Goal: Information Seeking & Learning: Learn about a topic

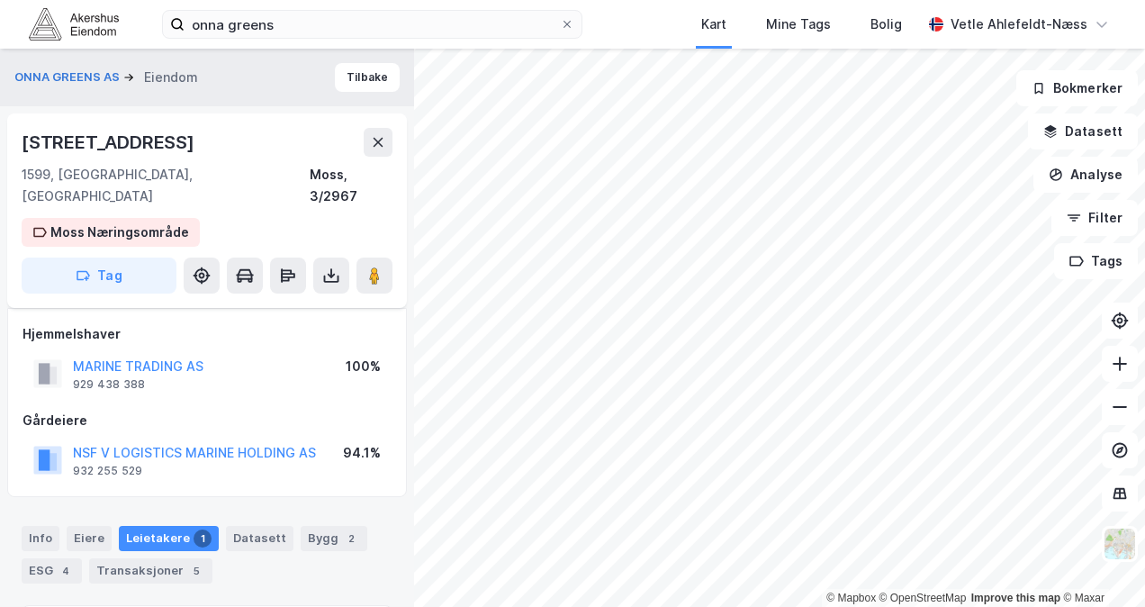
scroll to position [88, 0]
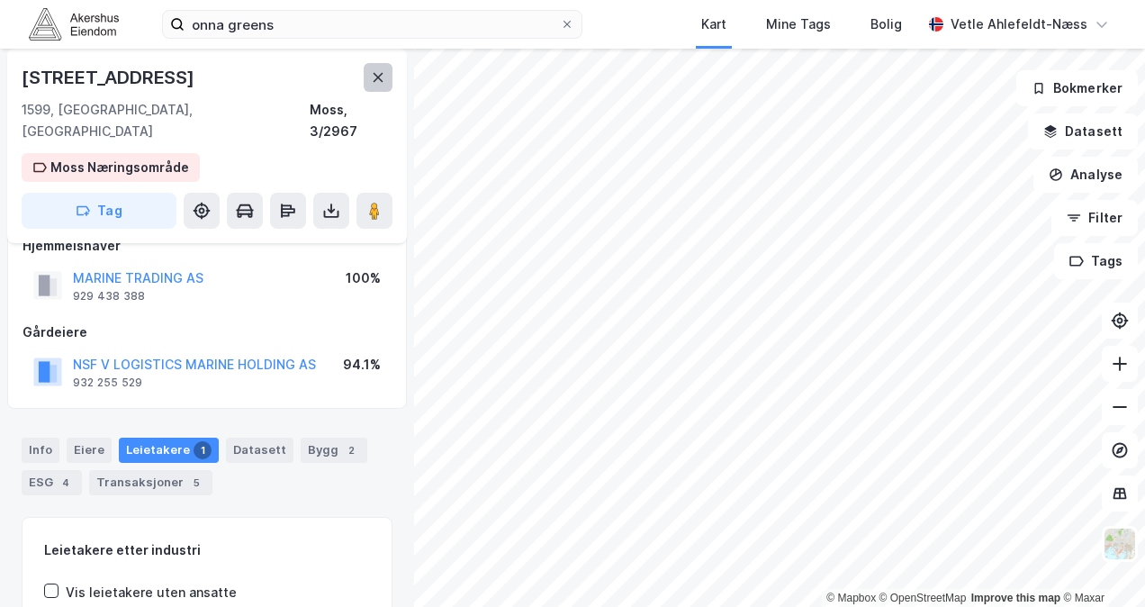
click at [379, 86] on button at bounding box center [378, 77] width 29 height 29
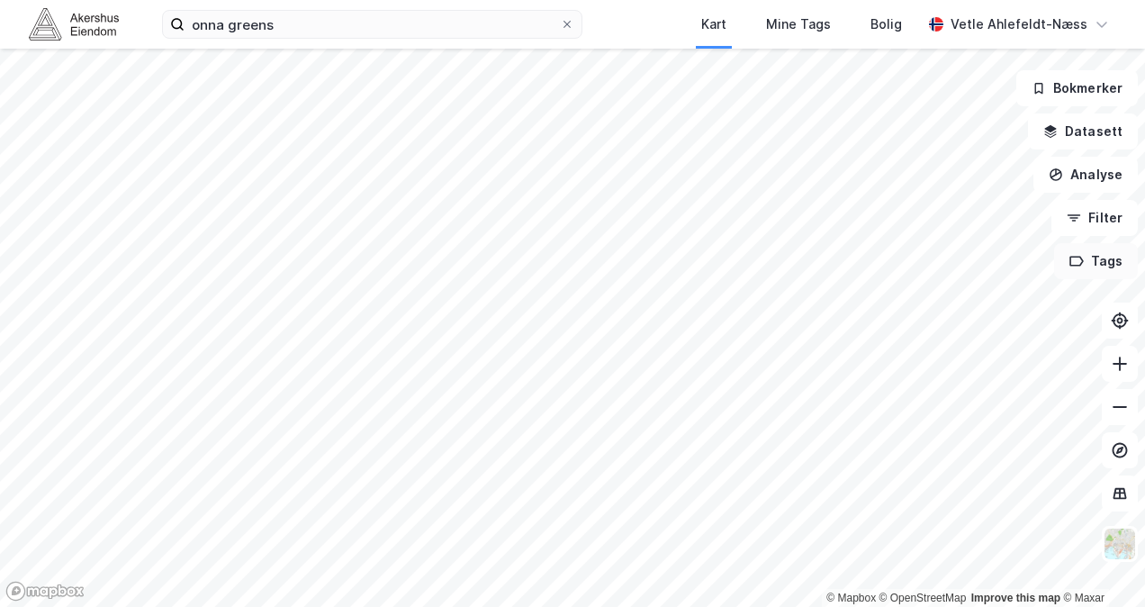
click at [1094, 259] on button "Tags" at bounding box center [1096, 261] width 84 height 36
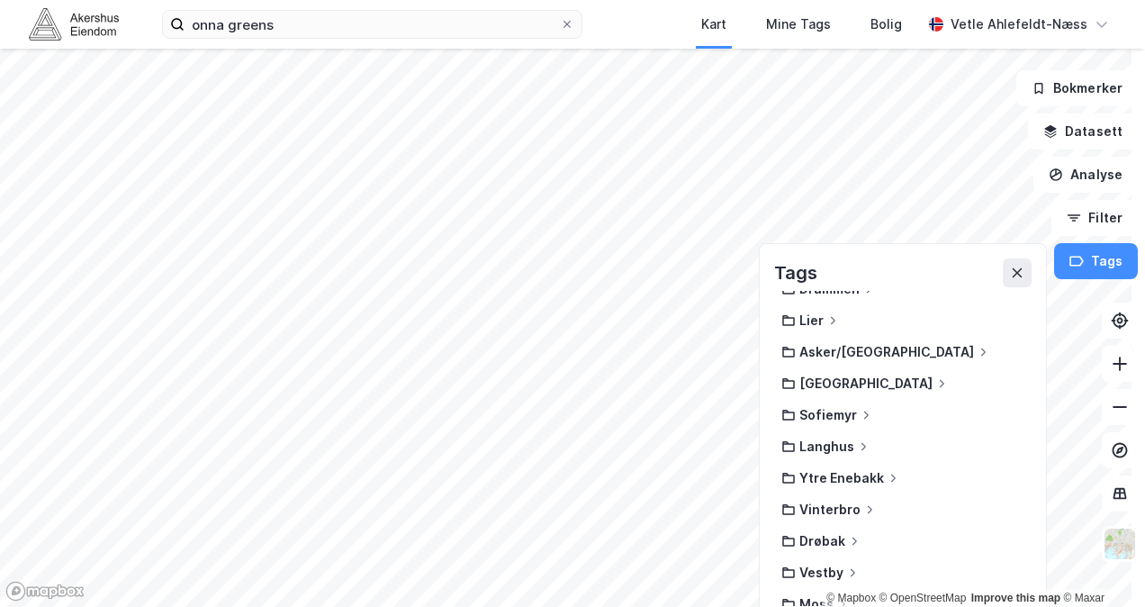
scroll to position [151, 0]
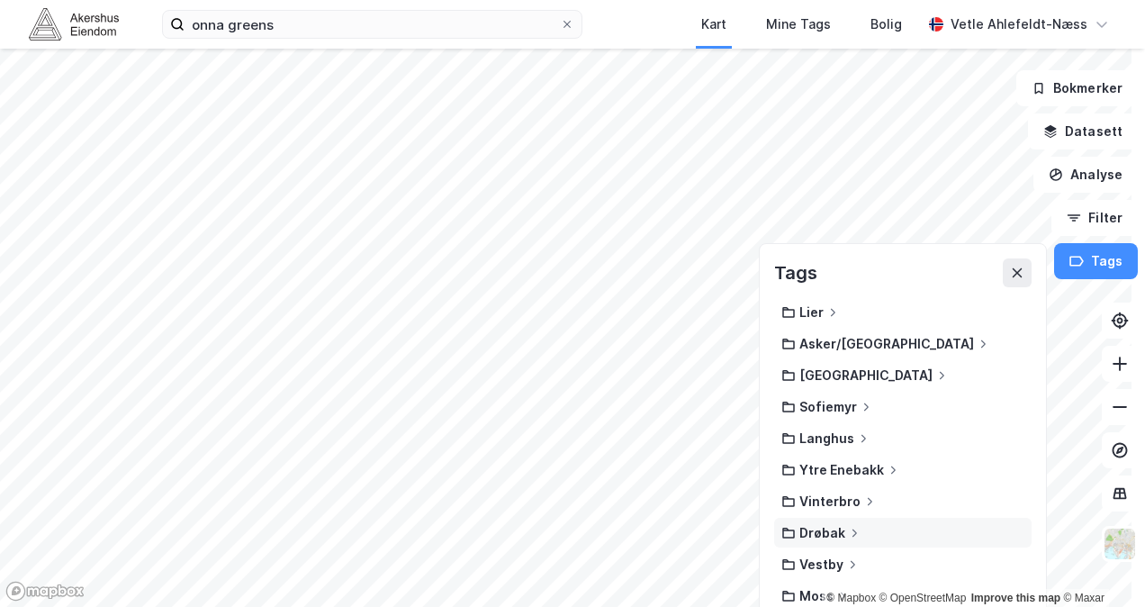
click at [814, 533] on div "Drøbak" at bounding box center [822, 532] width 46 height 15
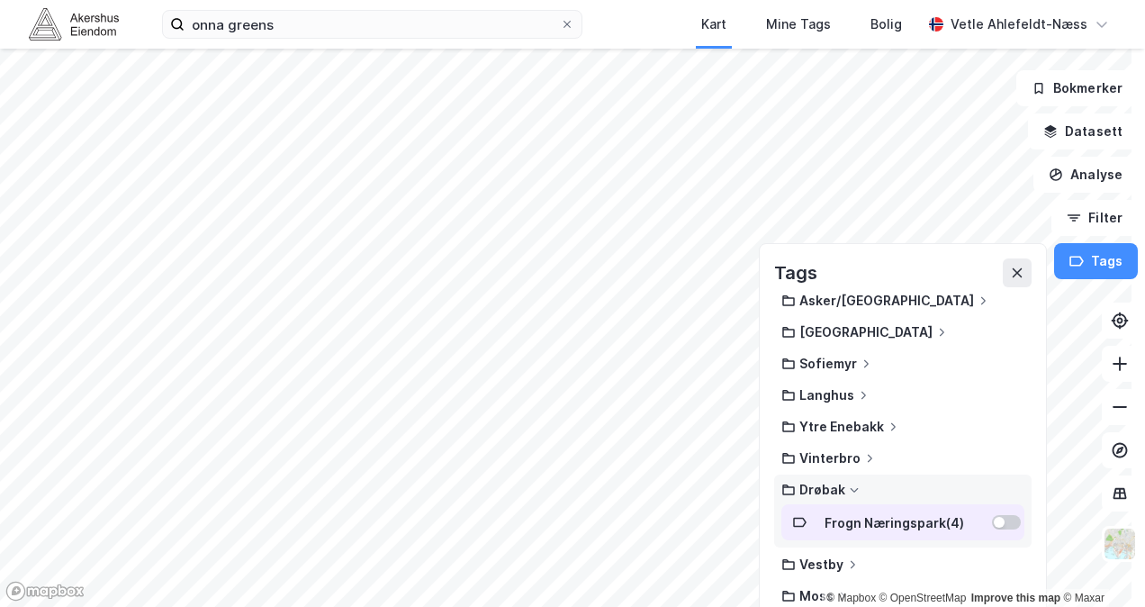
click at [994, 517] on div at bounding box center [999, 522] width 11 height 11
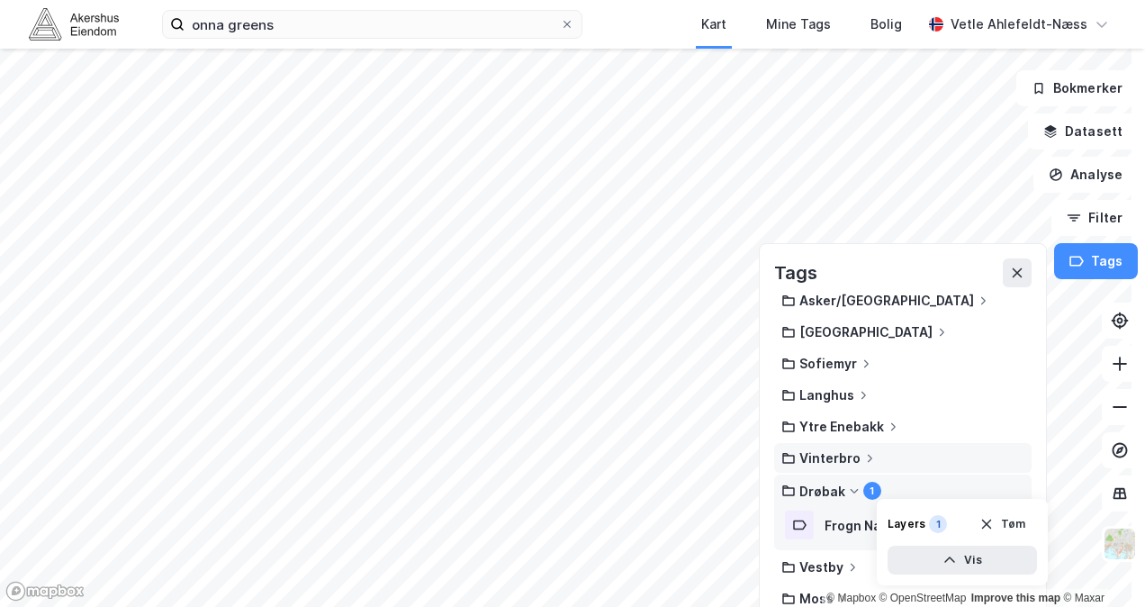
click at [941, 461] on div "Vinterbro" at bounding box center [902, 458] width 257 height 30
click at [947, 453] on div "Vinterbro" at bounding box center [902, 457] width 243 height 15
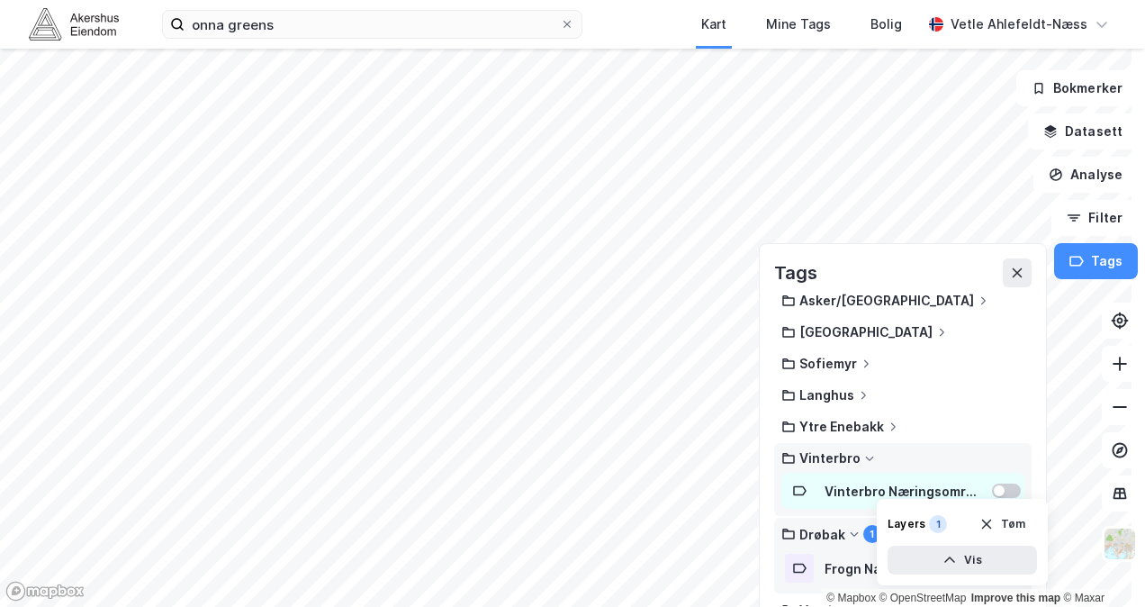
click at [988, 479] on div "Vinterbro Næringsområde ( 34 )" at bounding box center [902, 491] width 243 height 36
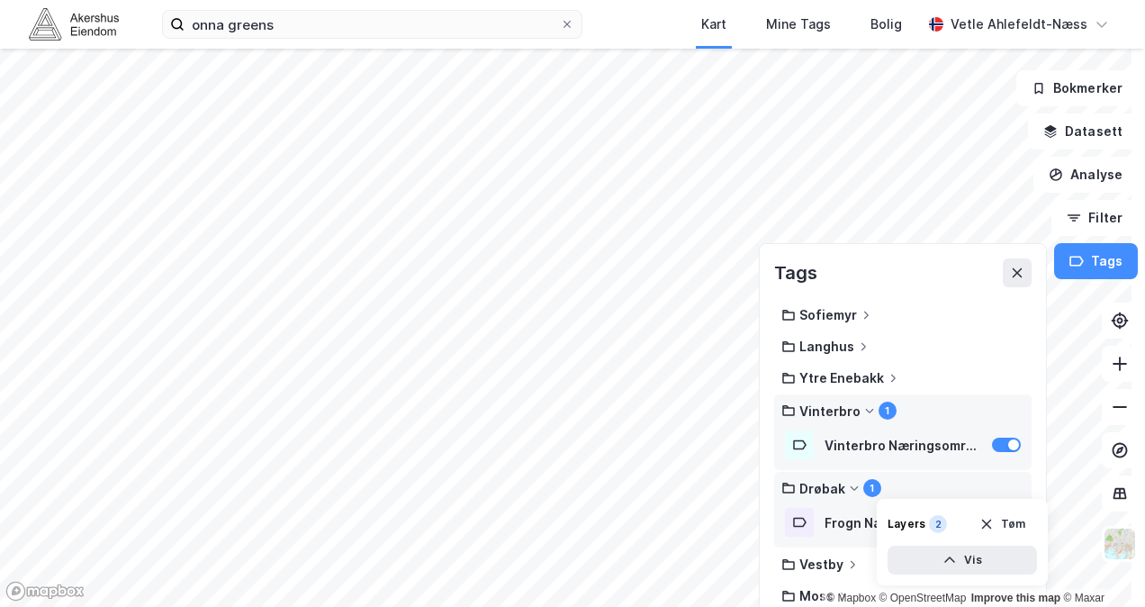
click at [914, 401] on div "Vinterbro 1" at bounding box center [902, 410] width 243 height 18
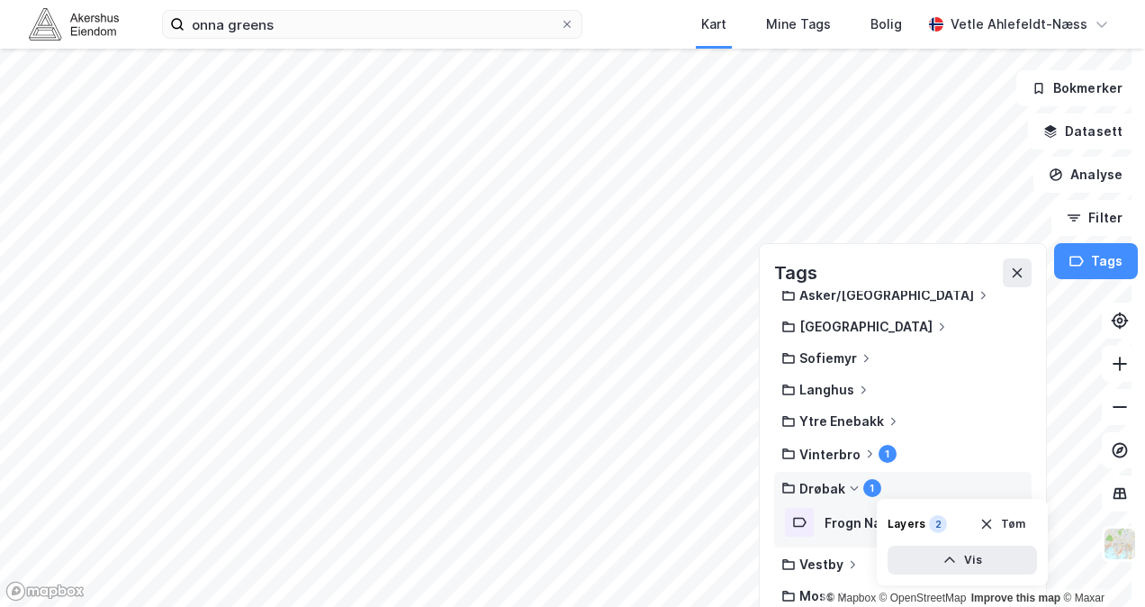
click at [863, 479] on div "1" at bounding box center [872, 488] width 18 height 18
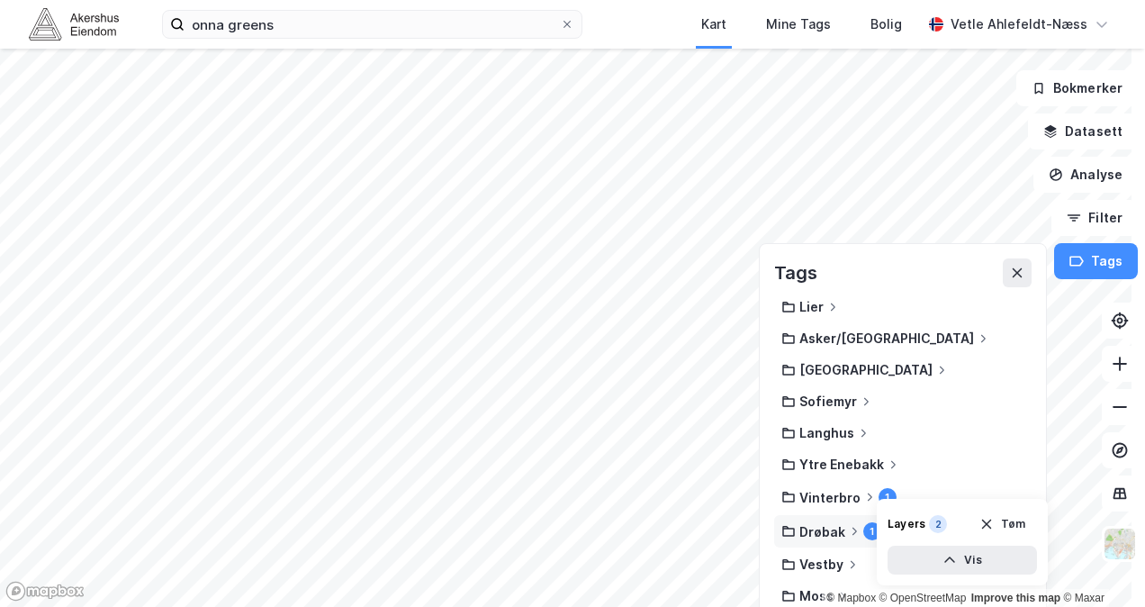
scroll to position [14, 0]
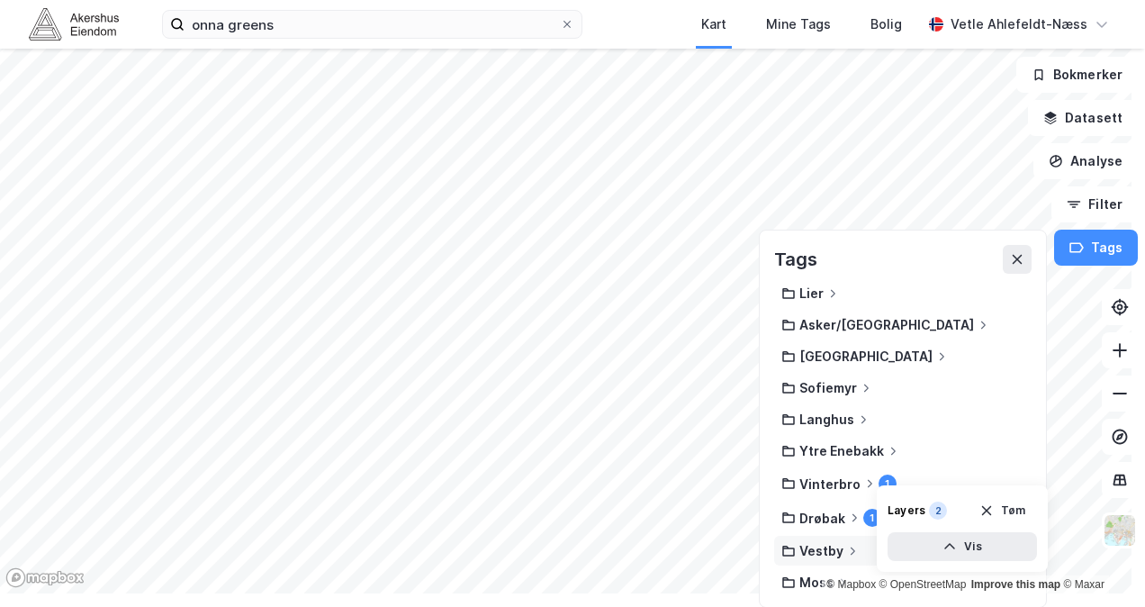
click at [799, 549] on div "Vestby" at bounding box center [821, 550] width 44 height 15
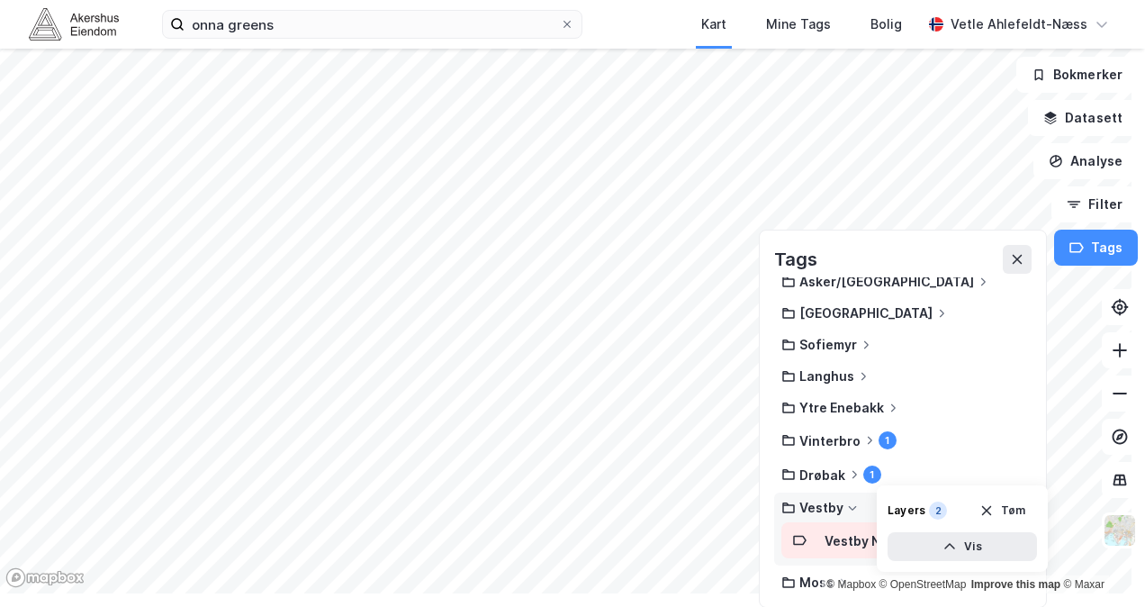
click at [824, 538] on div "Vestby Næringsområde ( 90 )" at bounding box center [902, 540] width 157 height 15
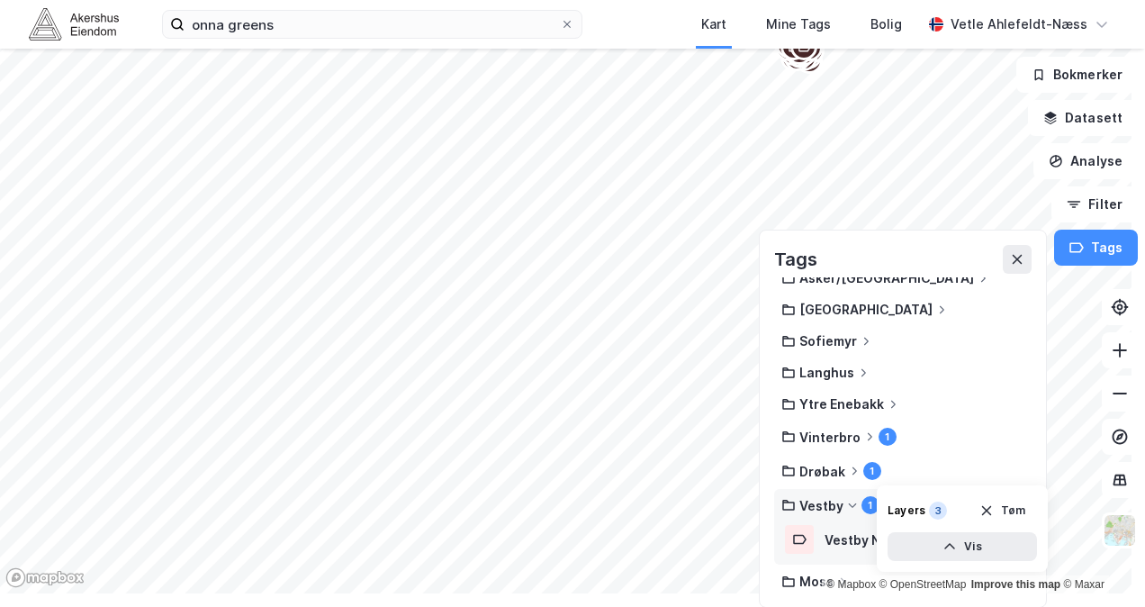
click at [823, 503] on div "Vestby" at bounding box center [821, 505] width 44 height 15
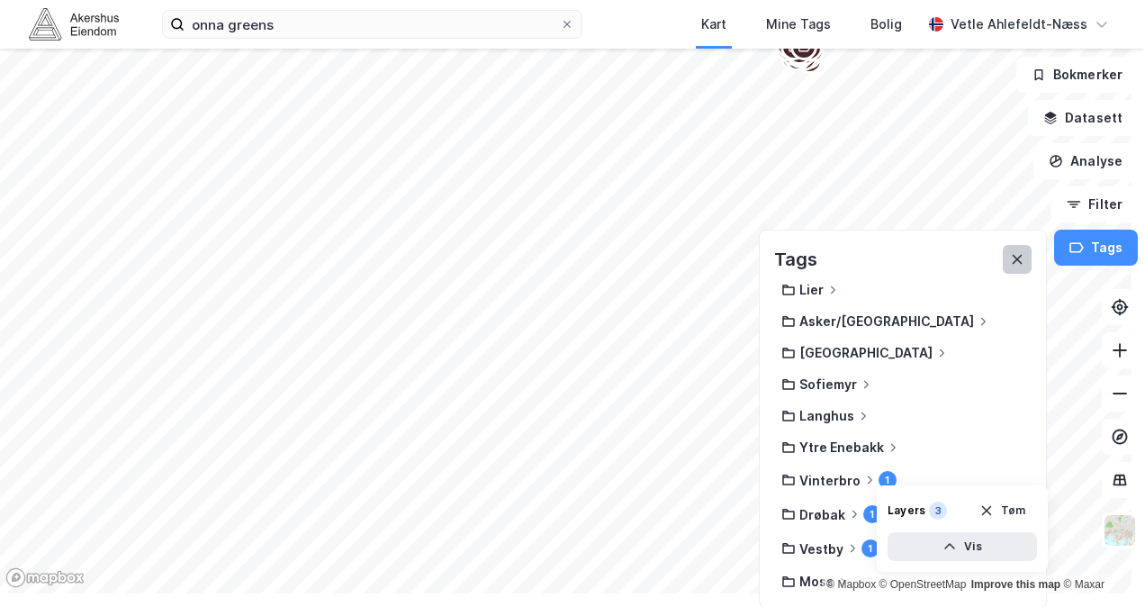
click at [1012, 255] on icon at bounding box center [1017, 260] width 10 height 10
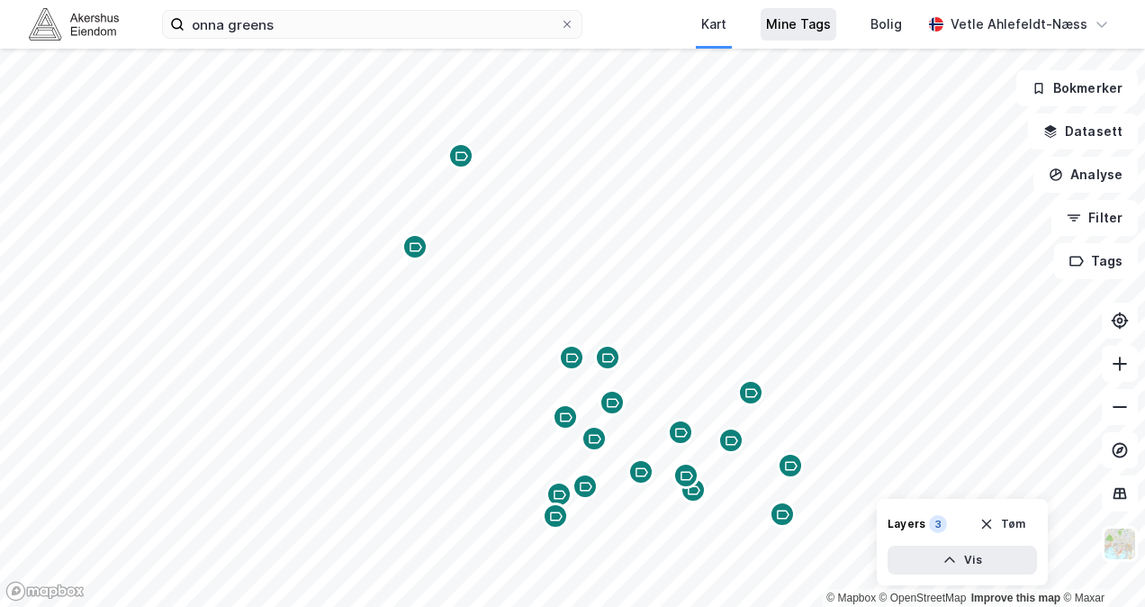
click at [776, 37] on div "onna greens Kart Mine Tags [PERSON_NAME] Ahlefeldt-Næss © Mapbox © OpenStreetMa…" at bounding box center [572, 303] width 1145 height 607
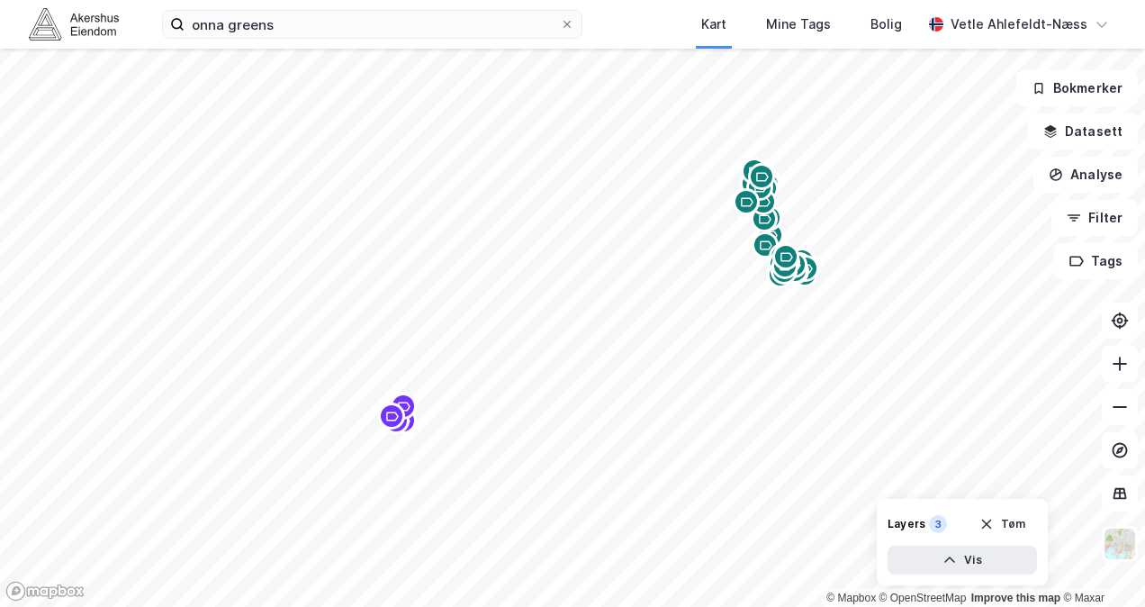
click at [616, 33] on div "onna greens Kart Mine Tags [PERSON_NAME] Ahlefeldt-Næss © Mapbox © OpenStreetMa…" at bounding box center [572, 303] width 1145 height 607
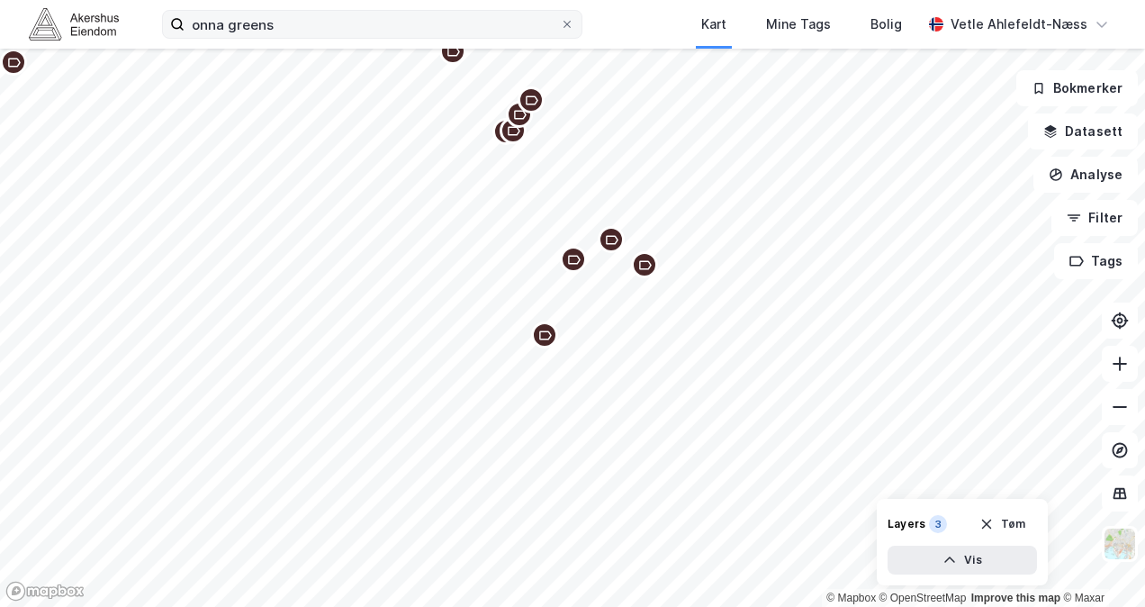
click at [583, 36] on div "onna greens Kart Mine Tags [PERSON_NAME] Ahlefeldt-Næss © Mapbox © OpenStreetMa…" at bounding box center [572, 303] width 1145 height 607
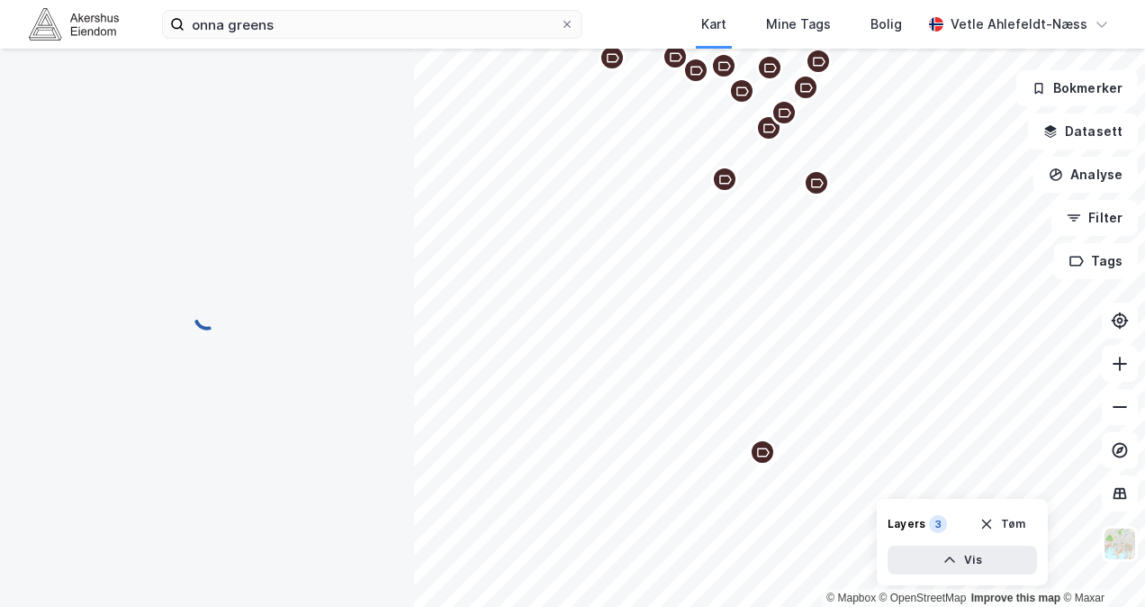
scroll to position [88, 0]
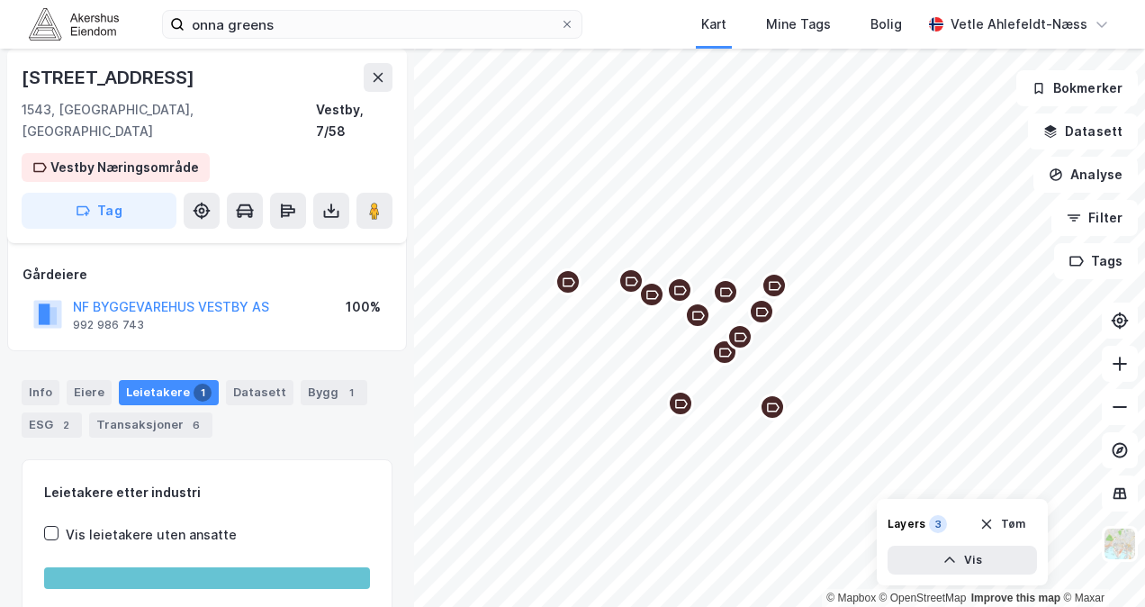
drag, startPoint x: 813, startPoint y: 187, endPoint x: 768, endPoint y: 409, distance: 225.9
click at [768, 409] on icon "Map marker" at bounding box center [773, 408] width 14 height 14
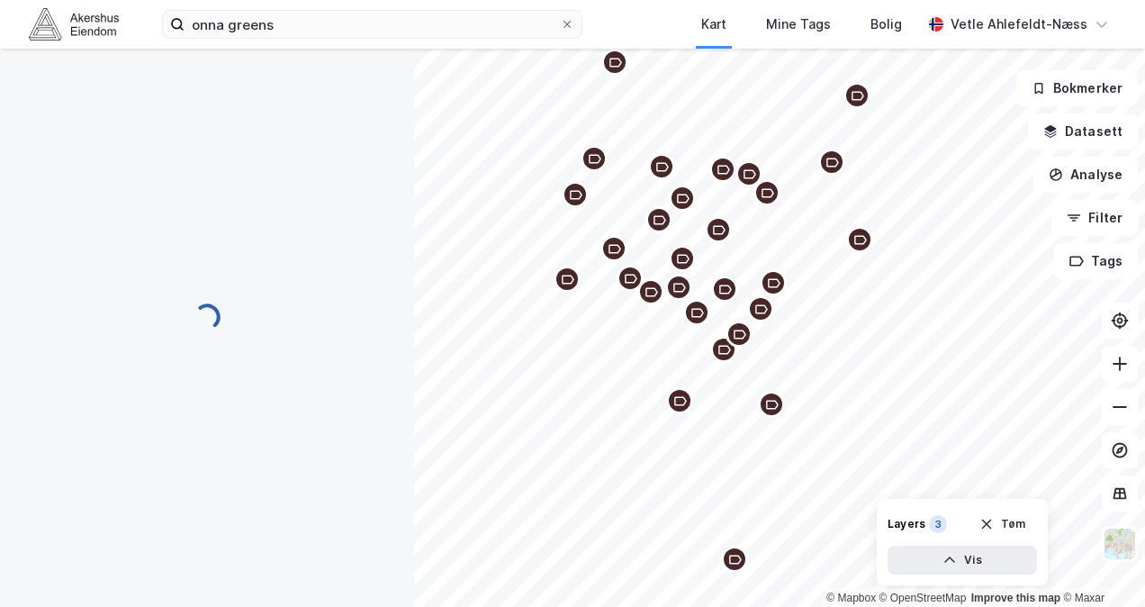
scroll to position [88, 0]
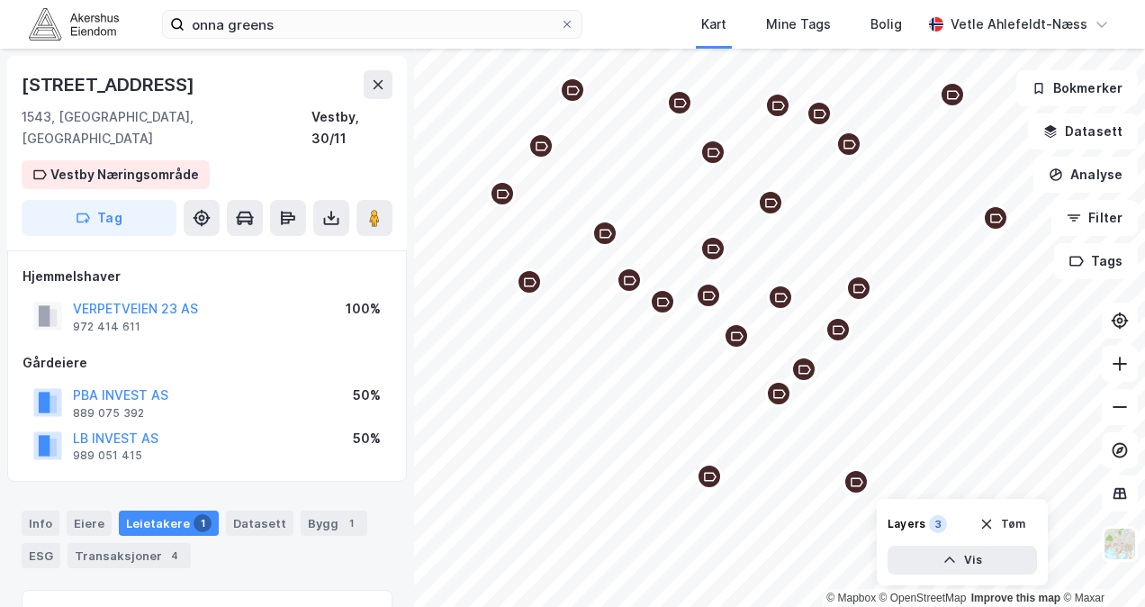
scroll to position [88, 0]
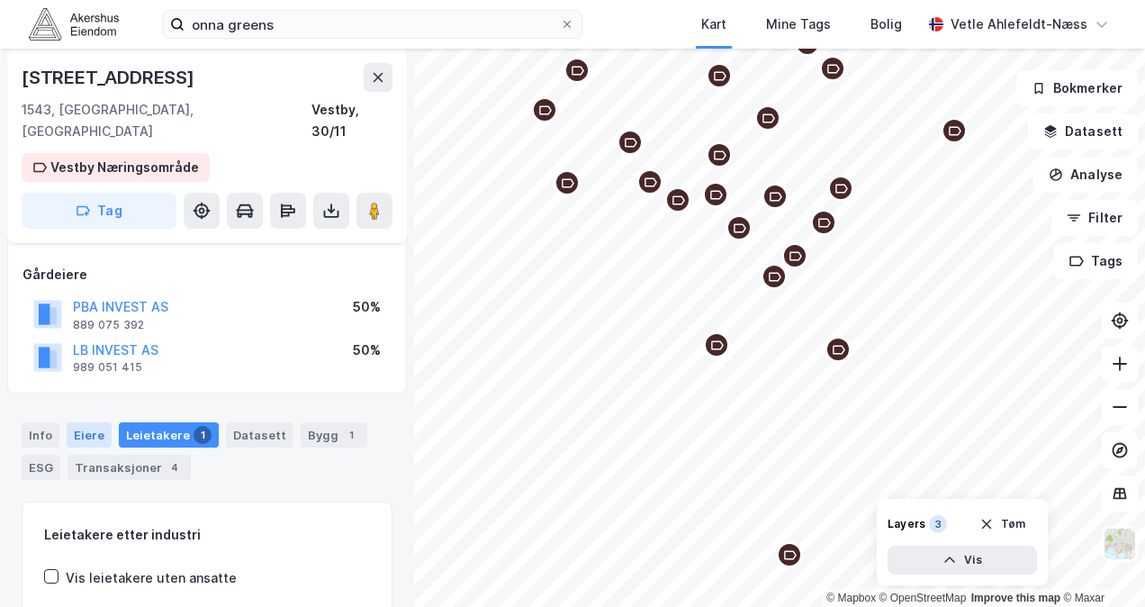
click at [95, 422] on div "Eiere" at bounding box center [89, 434] width 45 height 25
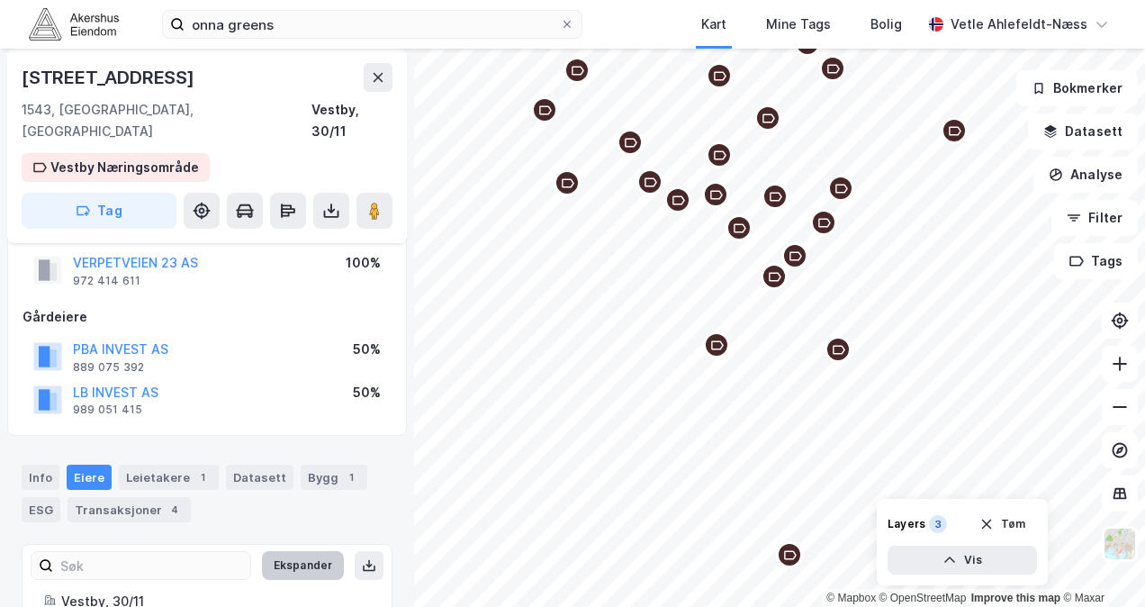
scroll to position [42, 0]
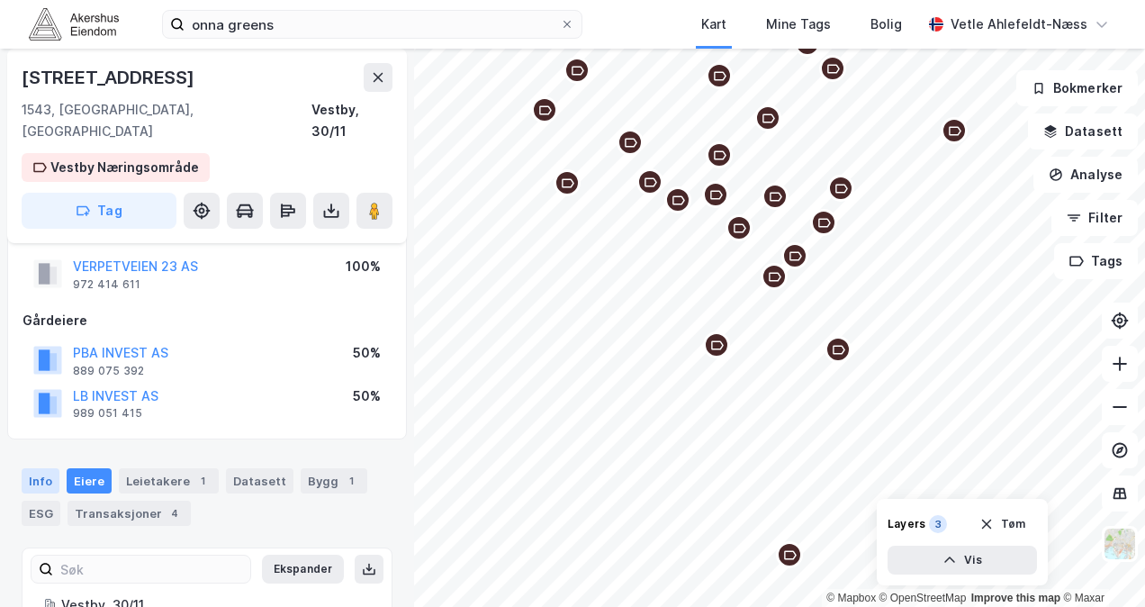
click at [38, 468] on div "Info" at bounding box center [41, 480] width 38 height 25
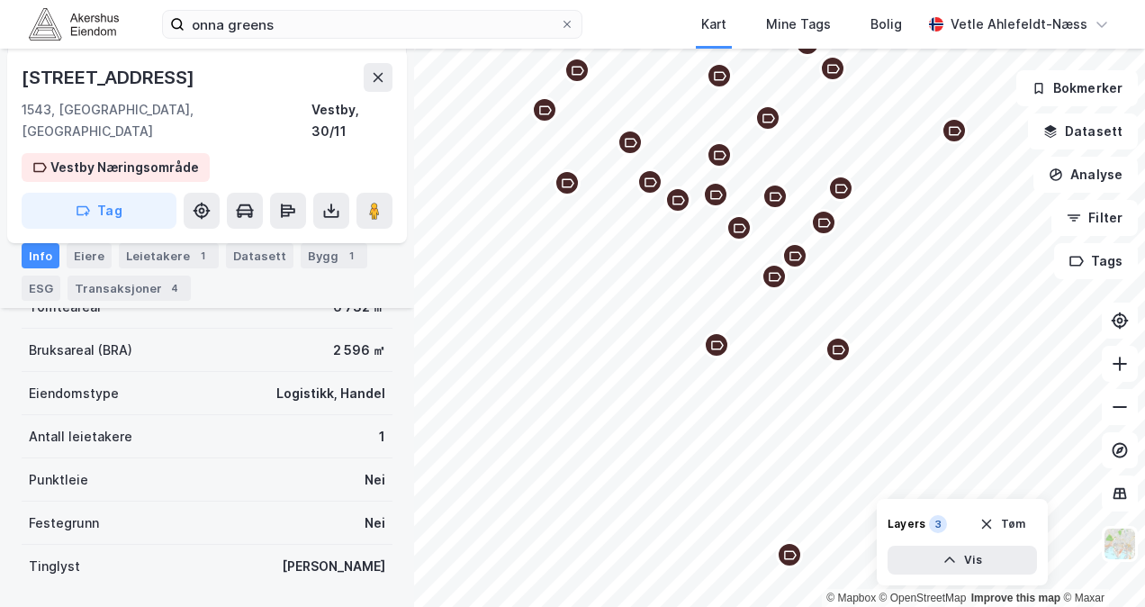
scroll to position [347, 0]
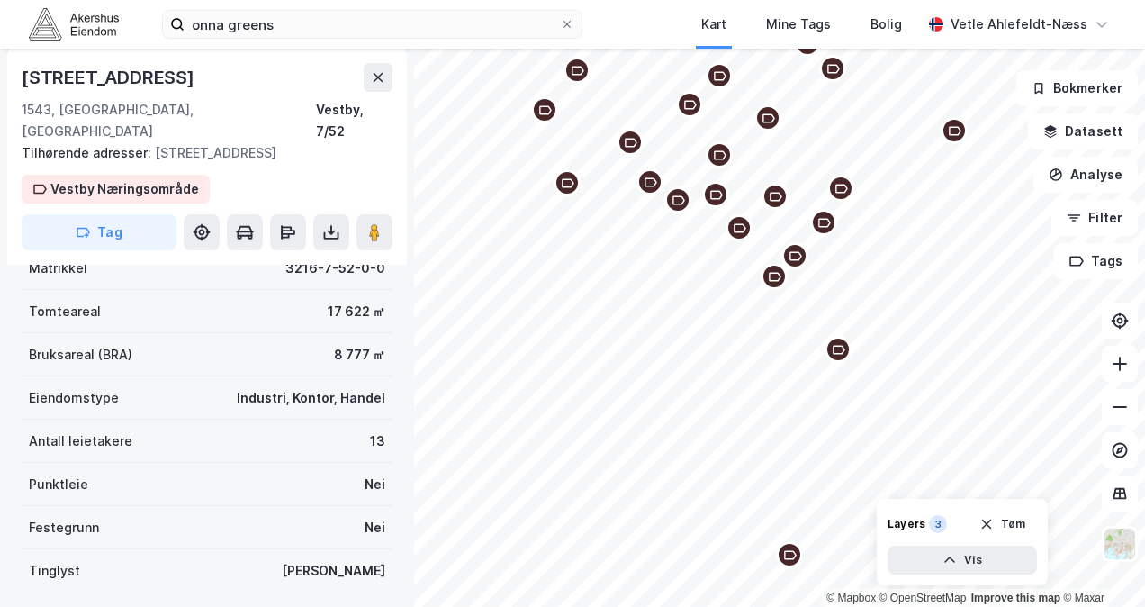
scroll to position [347, 0]
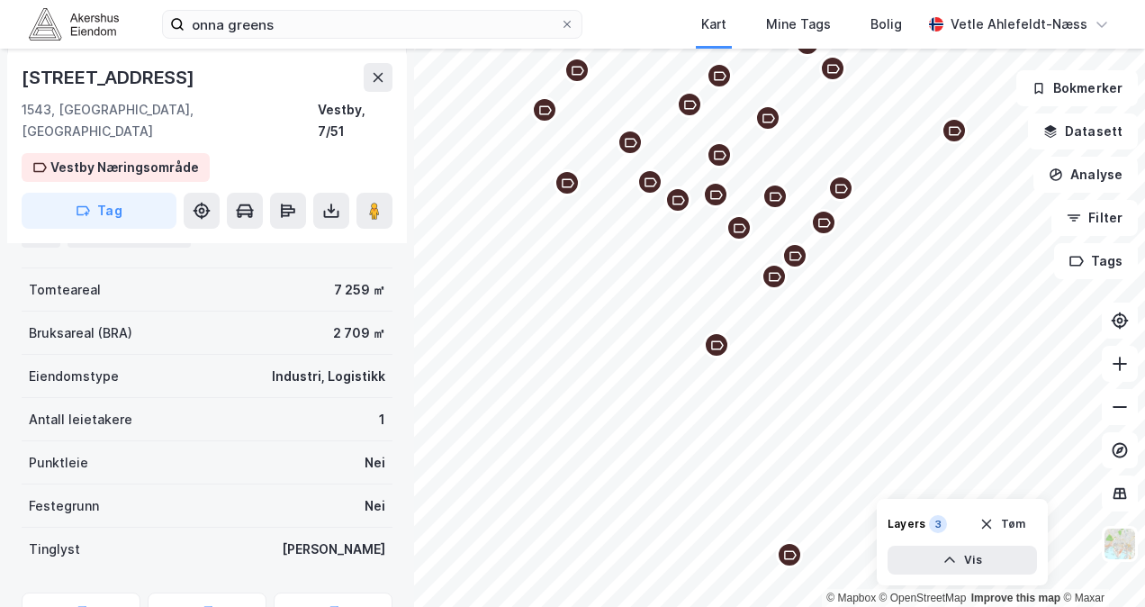
scroll to position [347, 0]
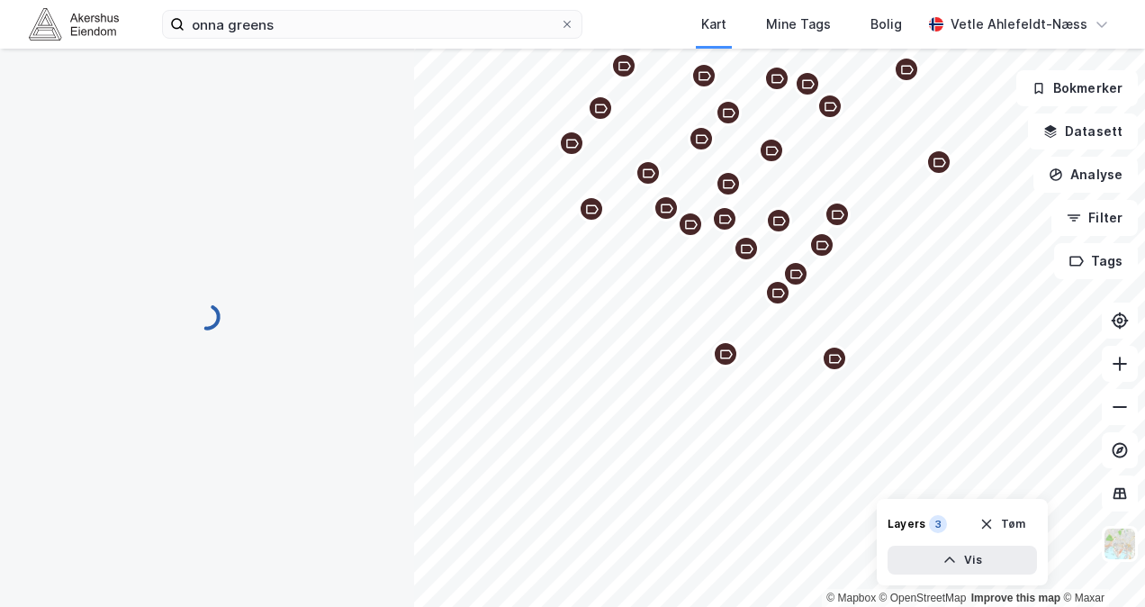
scroll to position [347, 0]
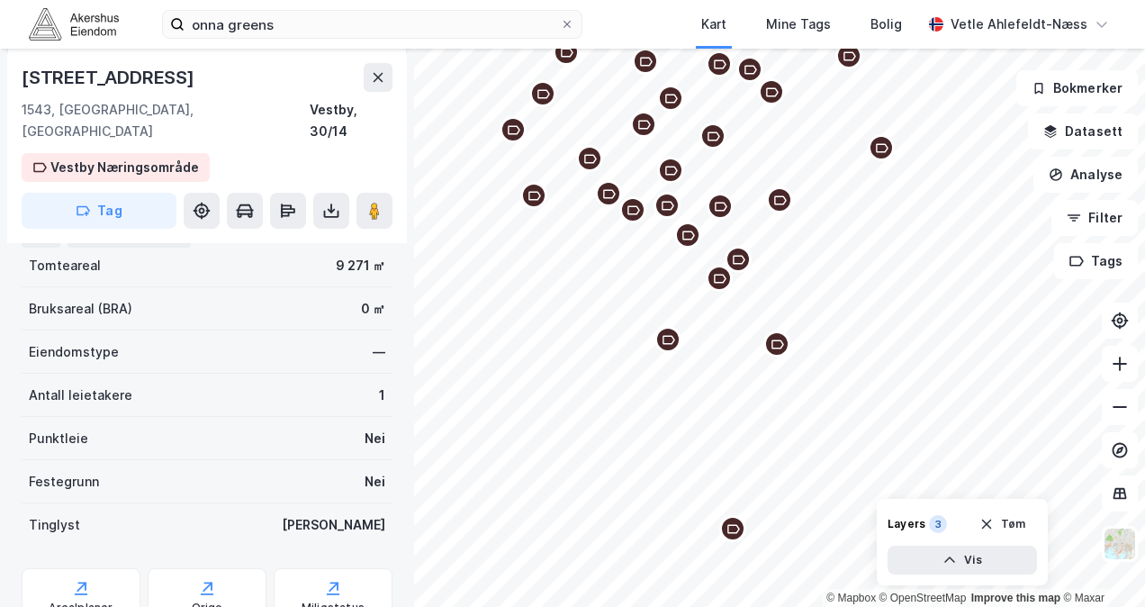
scroll to position [347, 0]
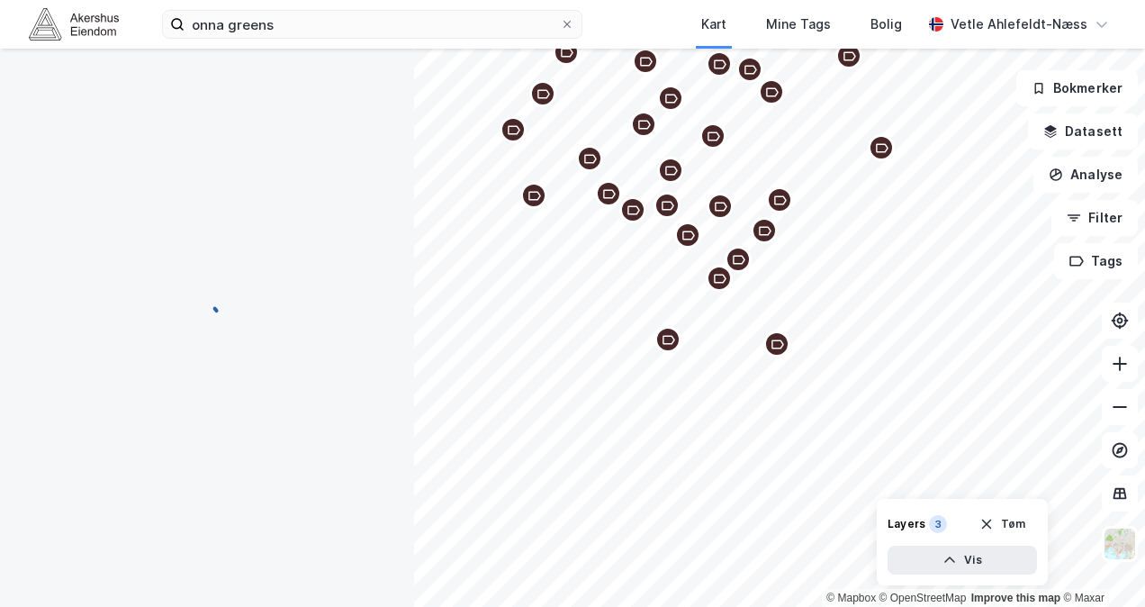
scroll to position [347, 0]
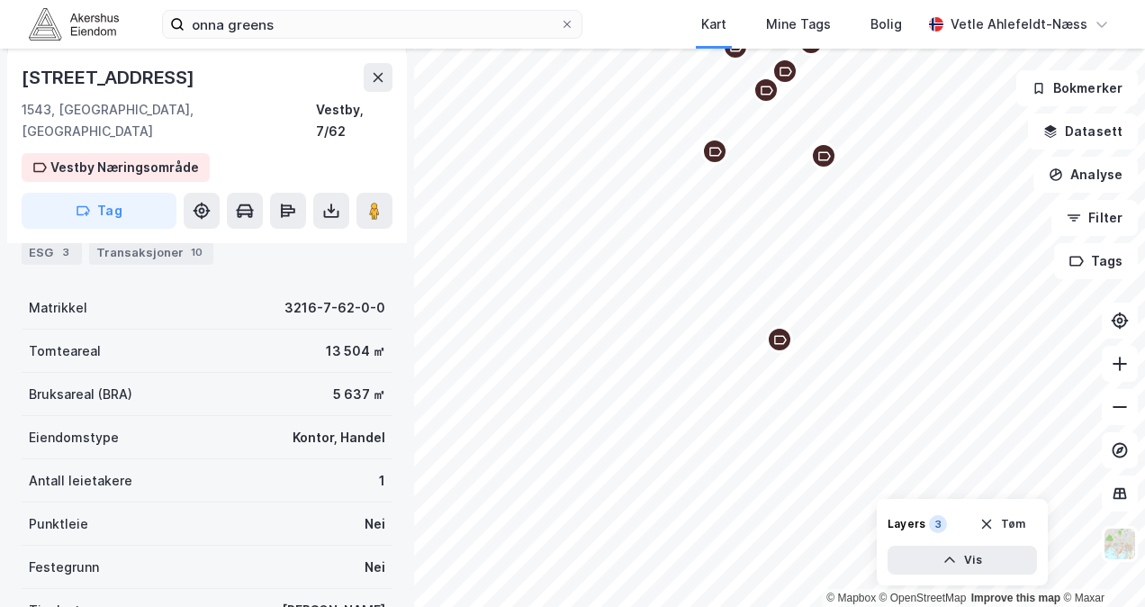
scroll to position [347, 0]
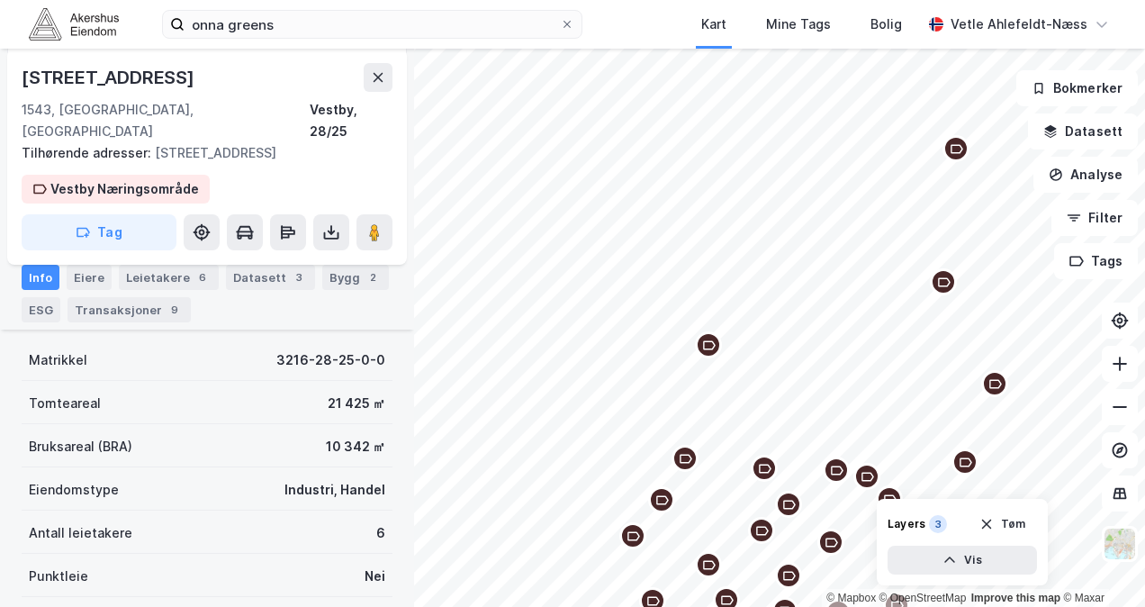
scroll to position [224, 0]
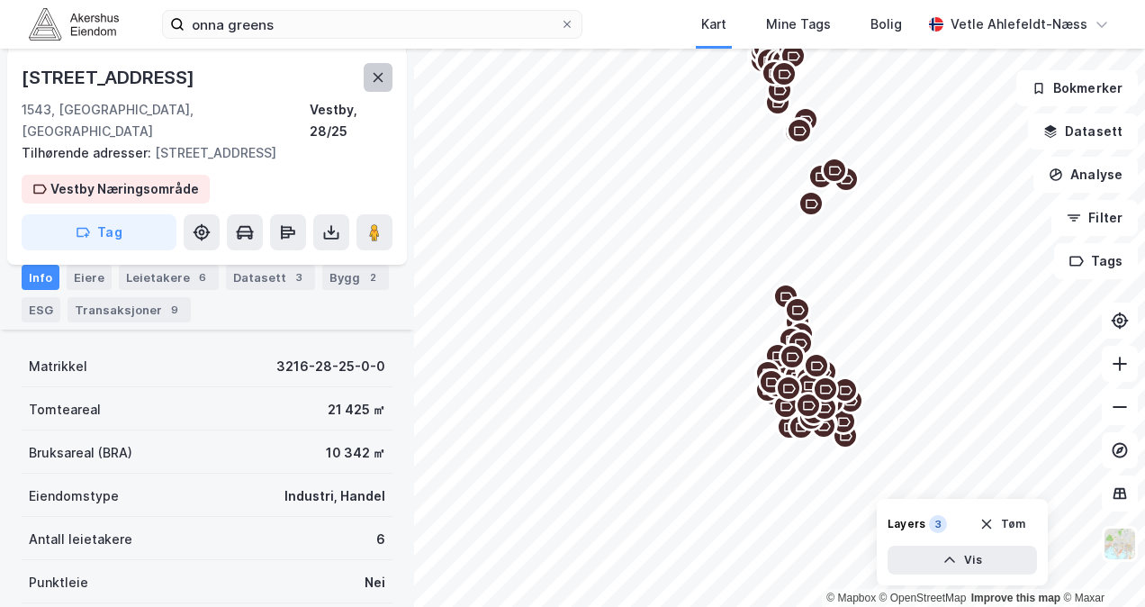
click at [380, 70] on icon at bounding box center [378, 77] width 14 height 14
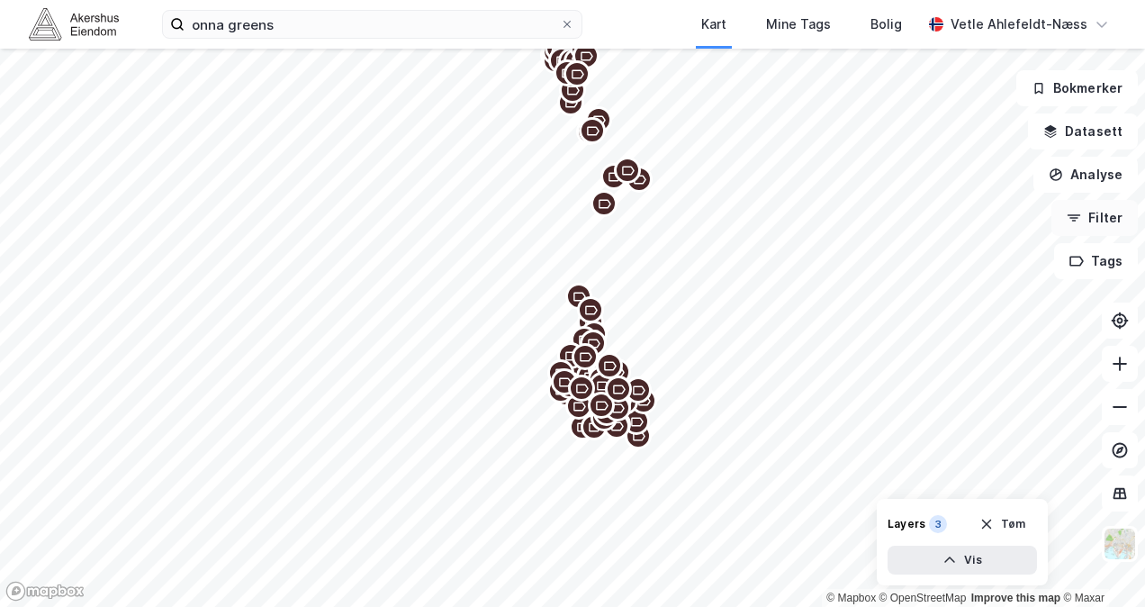
click at [1107, 223] on button "Filter" at bounding box center [1094, 218] width 86 height 36
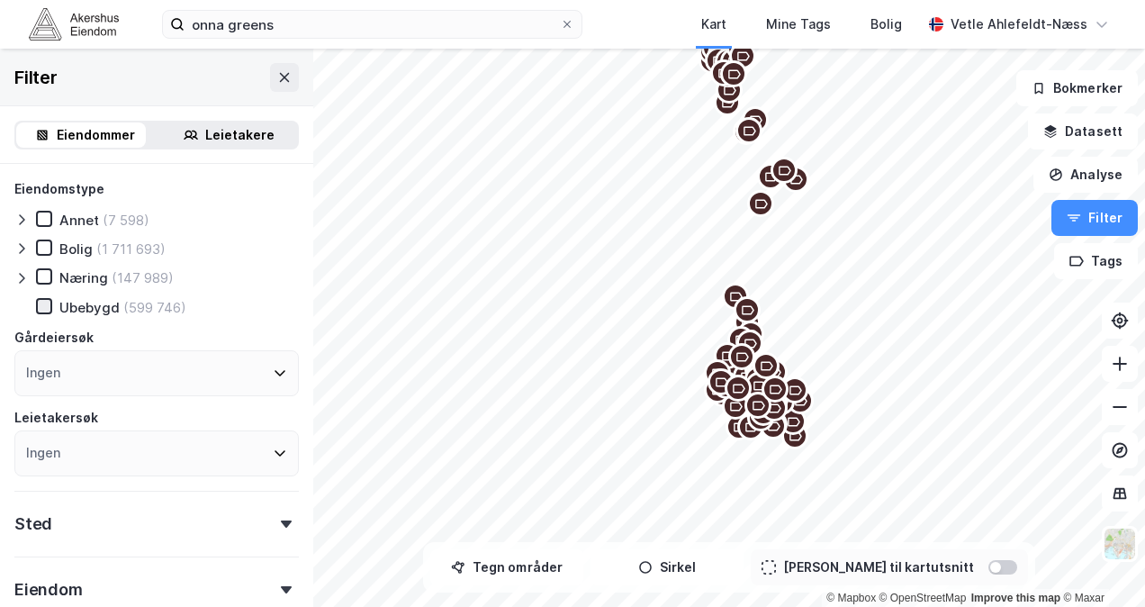
click at [43, 308] on icon at bounding box center [44, 306] width 13 height 13
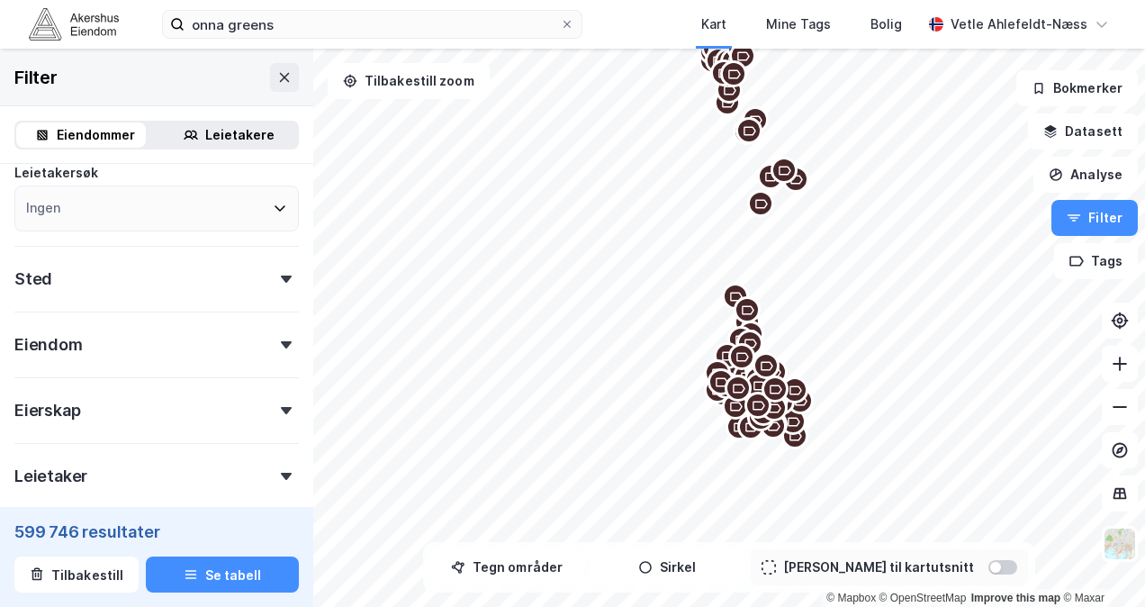
scroll to position [296, 0]
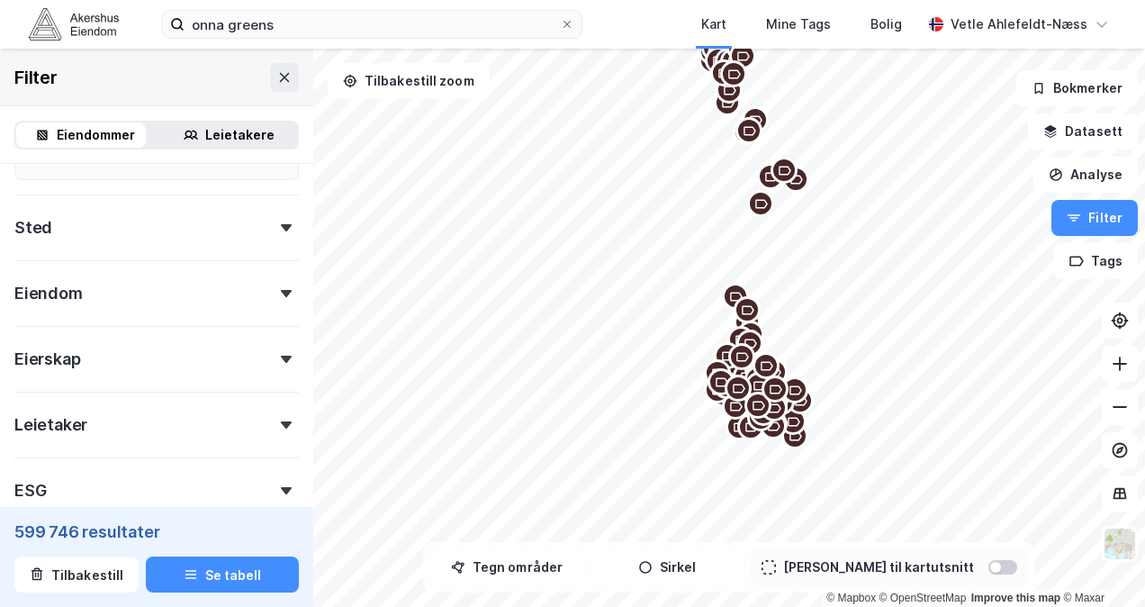
click at [151, 295] on div "Eiendom" at bounding box center [156, 285] width 284 height 51
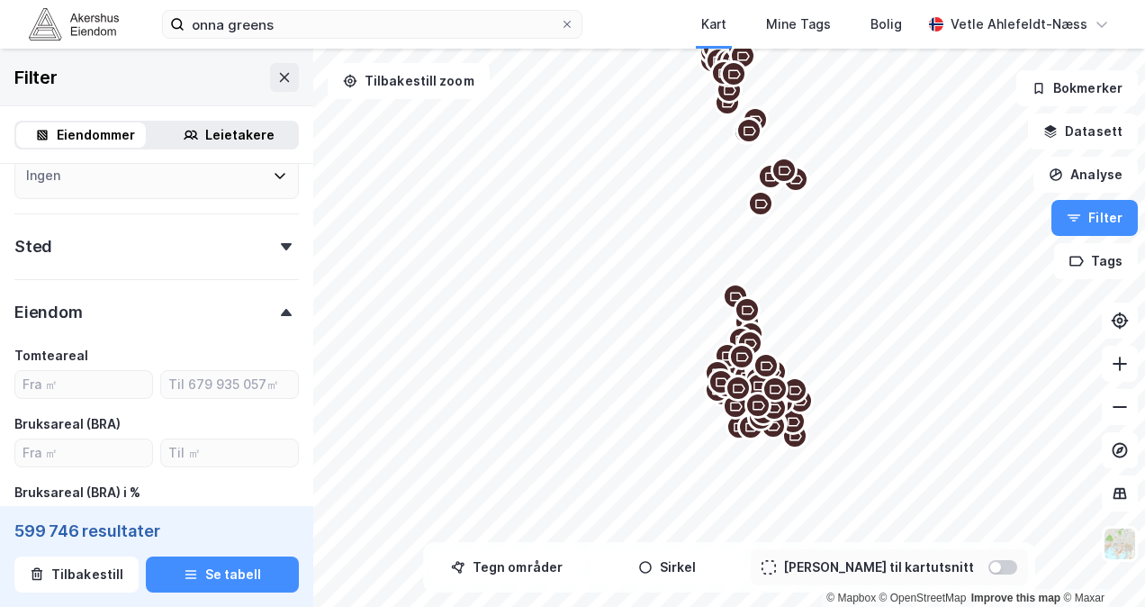
click at [173, 313] on div "Eiendom" at bounding box center [156, 304] width 284 height 51
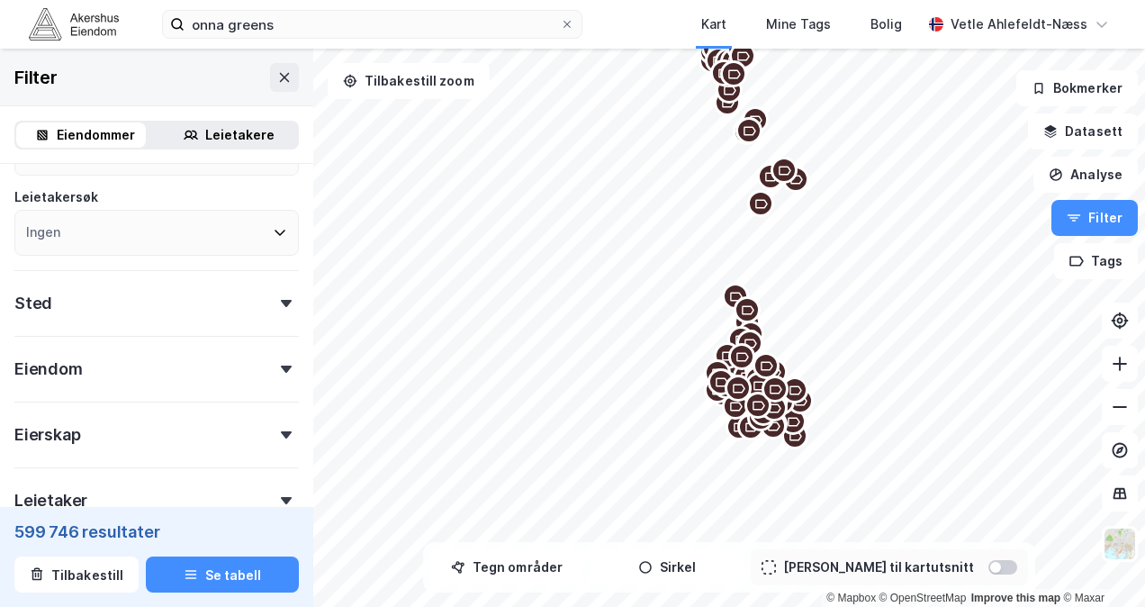
scroll to position [0, 0]
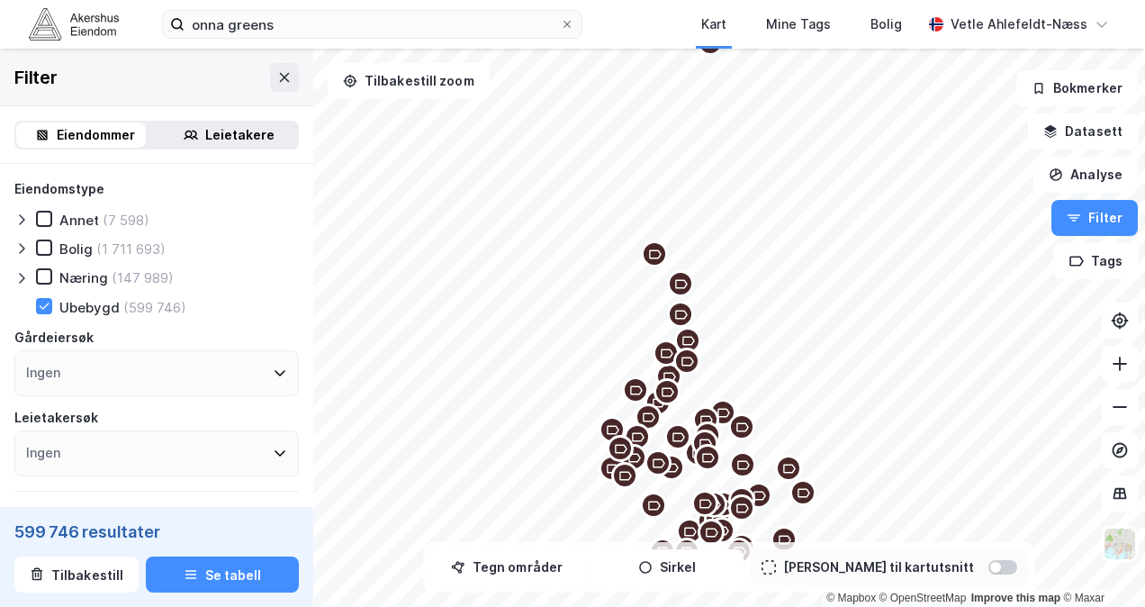
click at [94, 312] on div "Ubebygd" at bounding box center [89, 307] width 60 height 17
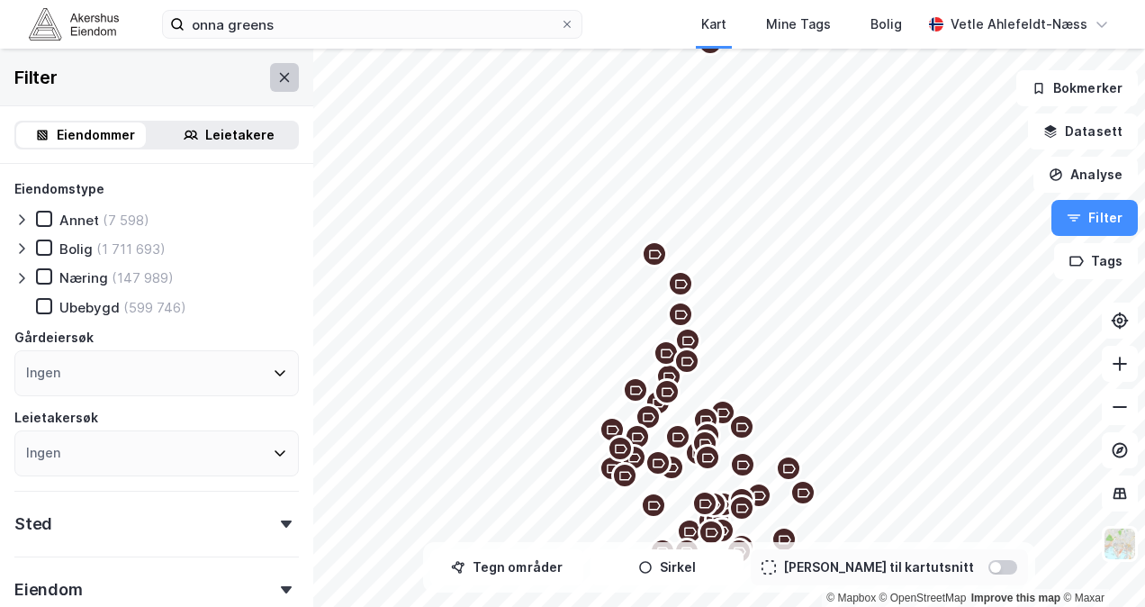
click at [277, 82] on icon at bounding box center [284, 77] width 14 height 14
